Goal: Task Accomplishment & Management: Manage account settings

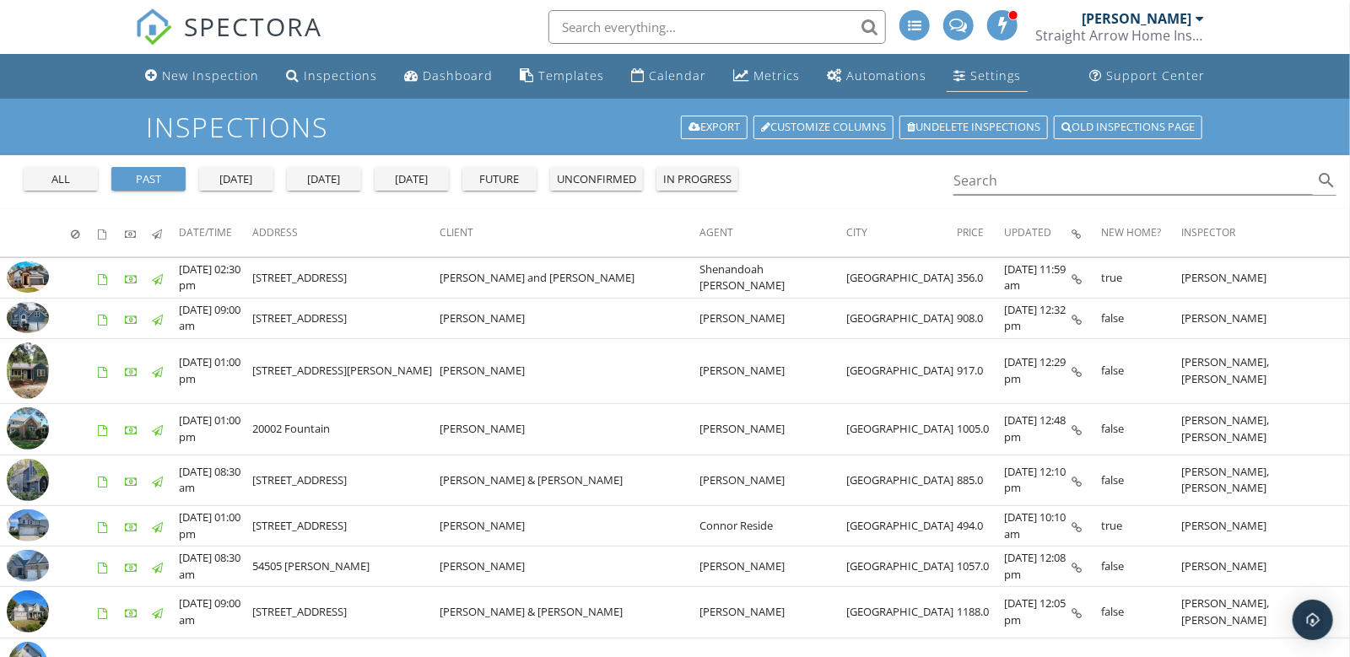
click at [984, 80] on div "Settings" at bounding box center [995, 75] width 51 height 16
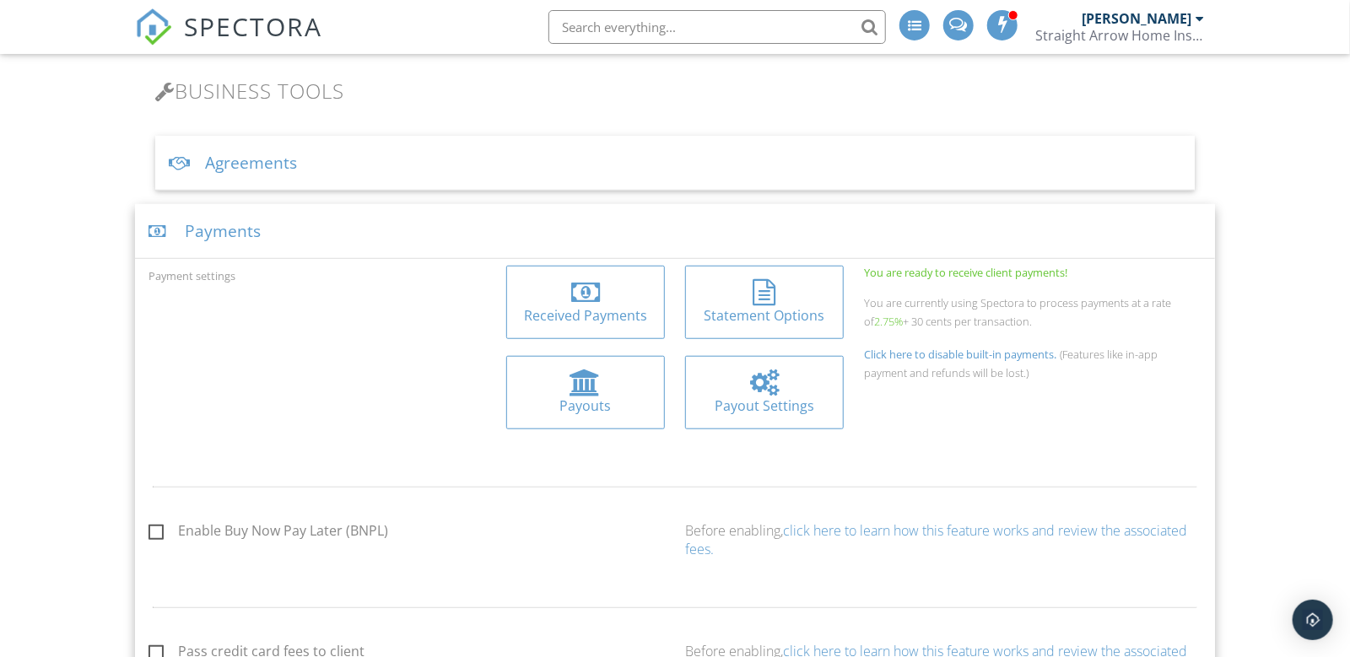
scroll to position [546, 0]
click at [588, 288] on div at bounding box center [585, 289] width 29 height 27
